Goal: Find specific page/section: Find specific page/section

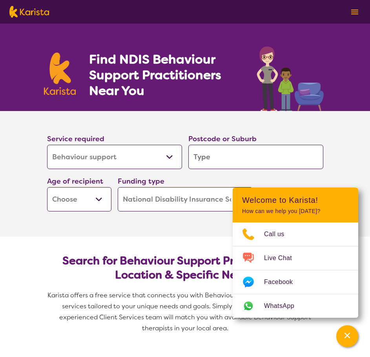
select select "Behaviour support"
select select "NDIS"
select select "Behaviour support"
select select "NDIS"
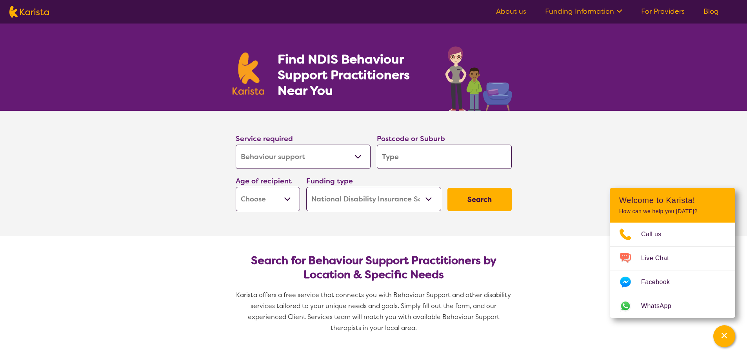
click at [370, 15] on link "For Providers" at bounding box center [663, 11] width 44 height 9
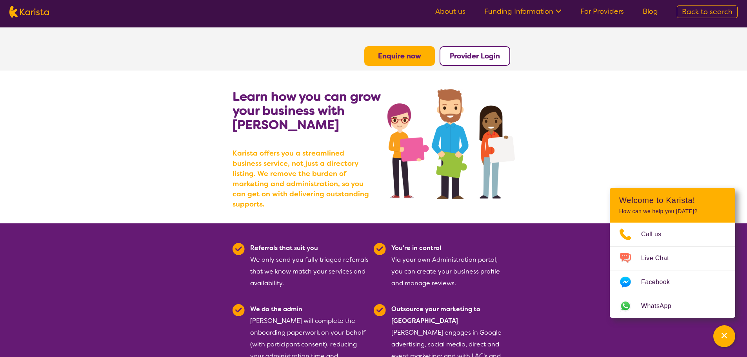
click at [41, 12] on img at bounding box center [29, 12] width 40 height 12
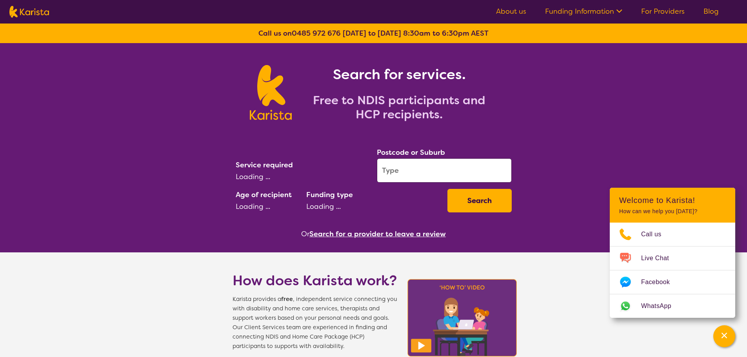
select select "Behaviour support"
select select "NDIS"
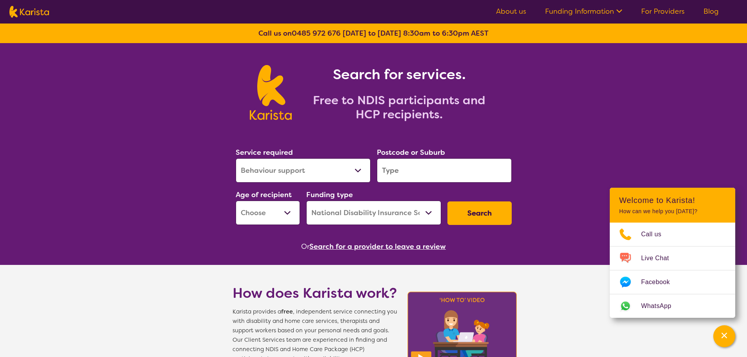
click at [306, 158] on div "Service required Allied Health Assistant Assessment ([MEDICAL_DATA] or [MEDICAL…" at bounding box center [303, 165] width 135 height 36
